Goal: Information Seeking & Learning: Learn about a topic

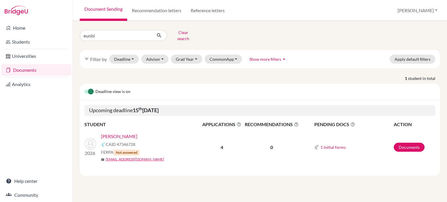
type input "eunbin"
click at [213, 15] on link "Reference letters" at bounding box center [207, 10] width 43 height 21
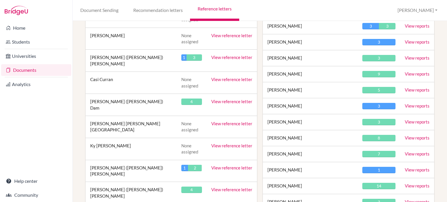
scroll to position [3548, 0]
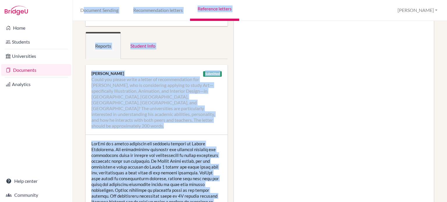
scroll to position [19, 0]
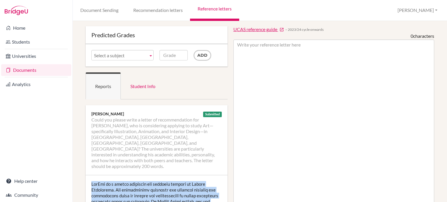
drag, startPoint x: 178, startPoint y: 146, endPoint x: 81, endPoint y: 179, distance: 102.5
copy div "EunBin is a highly attentive and diligent student in Design Technology. She con…"
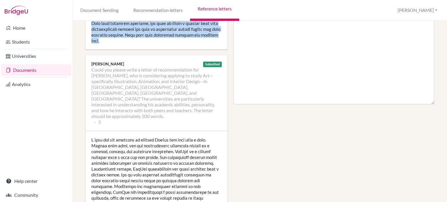
scroll to position [378, 0]
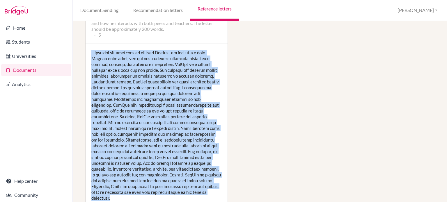
drag, startPoint x: 168, startPoint y: 174, endPoint x: 89, endPoint y: 36, distance: 159.3
click at [89, 44] on div at bounding box center [157, 125] width 142 height 163
copy div "I have had the pleasure of knowing EunBin for just over a year. During this tim…"
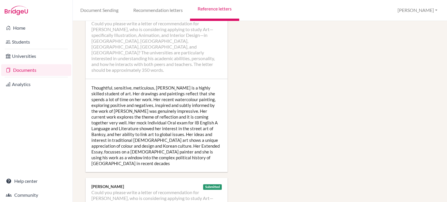
scroll to position [524, 0]
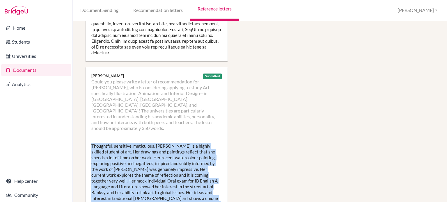
drag, startPoint x: 170, startPoint y: 189, endPoint x: 87, endPoint y: 118, distance: 109.2
click at [87, 137] on div "Thoughtful, sensitive, meticulous, EunBin is a highly skilled student of art. H…" at bounding box center [157, 183] width 142 height 93
copy div "Thoughtful, sensitive, meticulous, EunBin is a highly skilled student of art. H…"
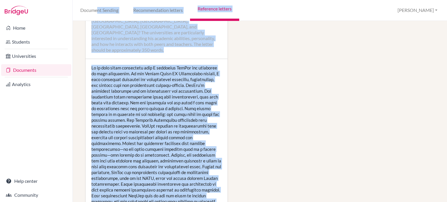
scroll to position [743, 0]
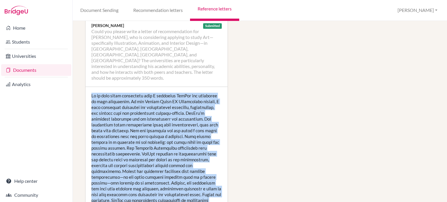
drag, startPoint x: 219, startPoint y: 148, endPoint x: 85, endPoint y: 57, distance: 162.0
copy div "It is with great enthusiasm that I recommend EunBin for admission to your unive…"
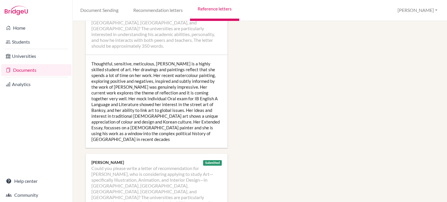
scroll to position [577, 0]
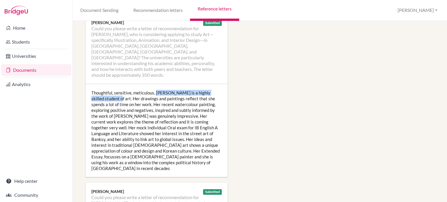
drag, startPoint x: 155, startPoint y: 63, endPoint x: 103, endPoint y: 68, distance: 52.3
click at [103, 84] on div "Thoughtful, sensitive, meticulous, EunBin is a highly skilled student of art. H…" at bounding box center [157, 130] width 142 height 93
copy div "EunBin is a highly skilled student of art."
